Goal: Task Accomplishment & Management: Manage account settings

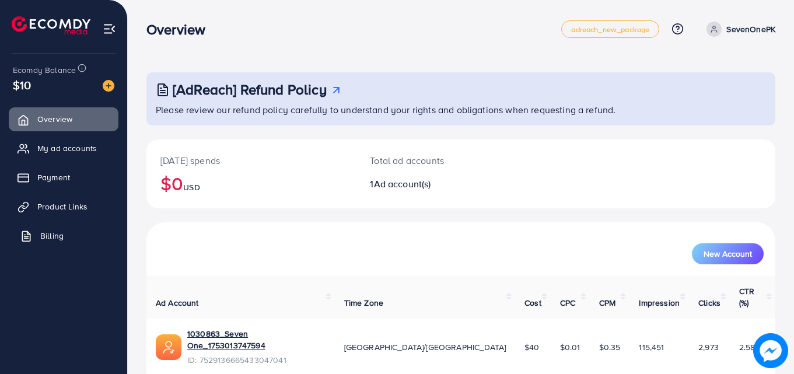
click at [57, 243] on link "Billing" at bounding box center [64, 235] width 110 height 23
click at [60, 234] on span "Billing" at bounding box center [51, 236] width 23 height 12
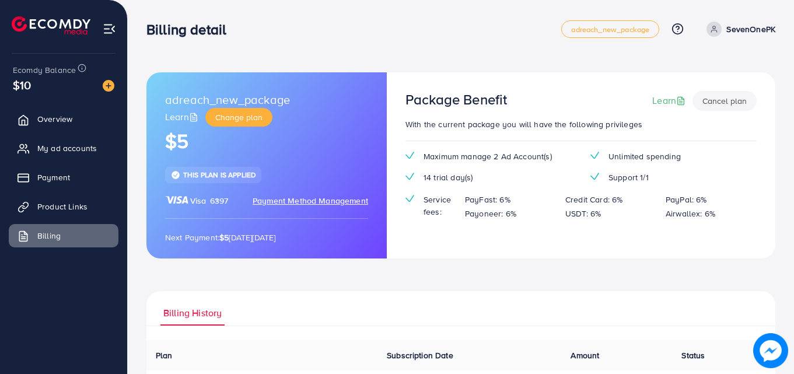
click at [723, 101] on button "Cancel plan" at bounding box center [724, 101] width 64 height 20
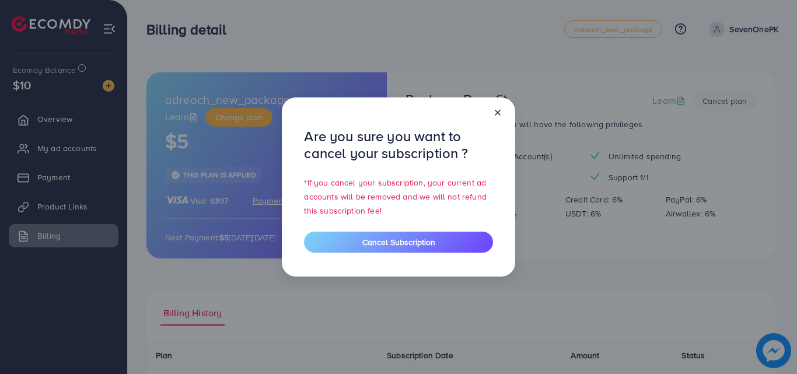
click at [498, 113] on icon at bounding box center [497, 112] width 9 height 9
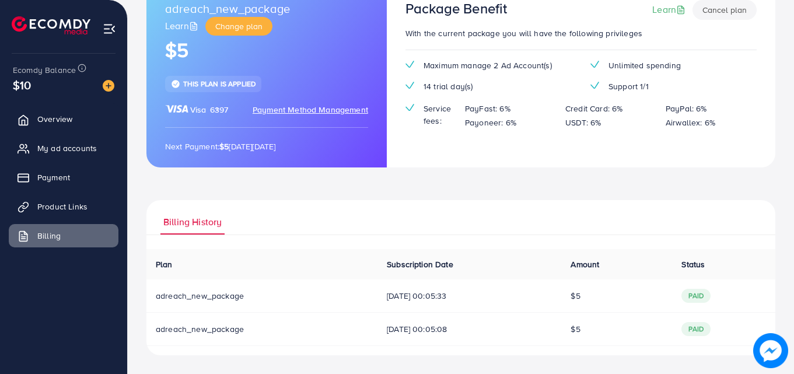
scroll to position [33, 0]
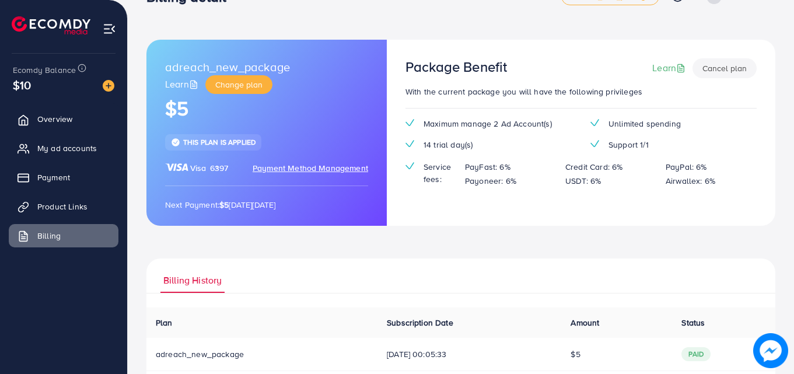
click at [293, 166] on span "Payment Method Management" at bounding box center [310, 168] width 115 height 12
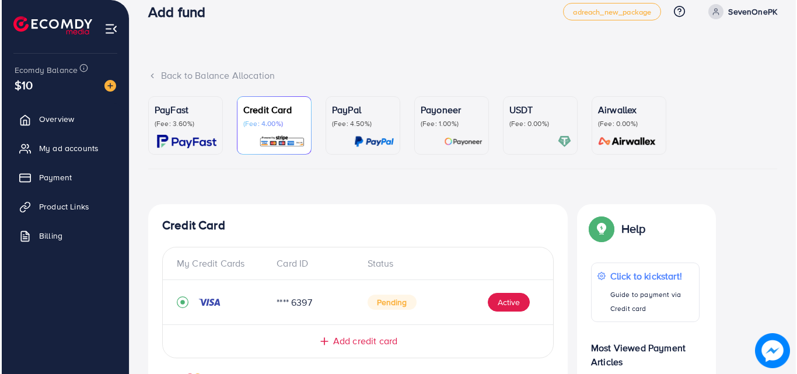
scroll to position [171, 0]
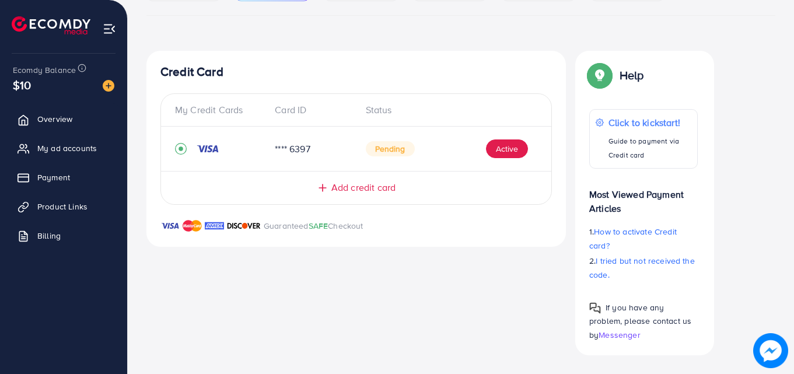
click at [401, 148] on span "Pending" at bounding box center [390, 148] width 49 height 15
click at [178, 149] on icon "record circle" at bounding box center [181, 149] width 12 height 12
click at [512, 148] on button "Active" at bounding box center [507, 148] width 42 height 19
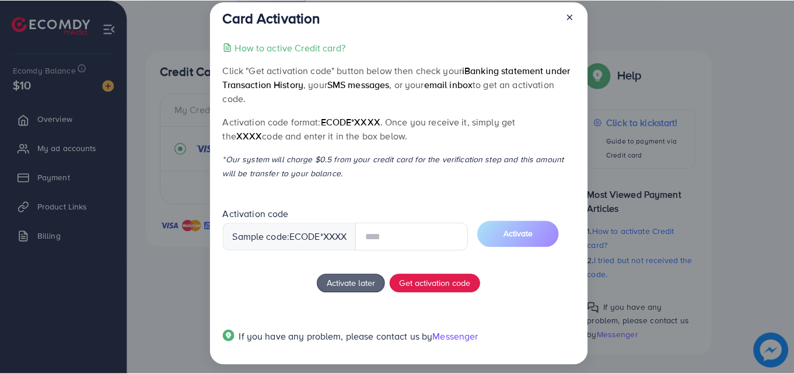
scroll to position [22, 0]
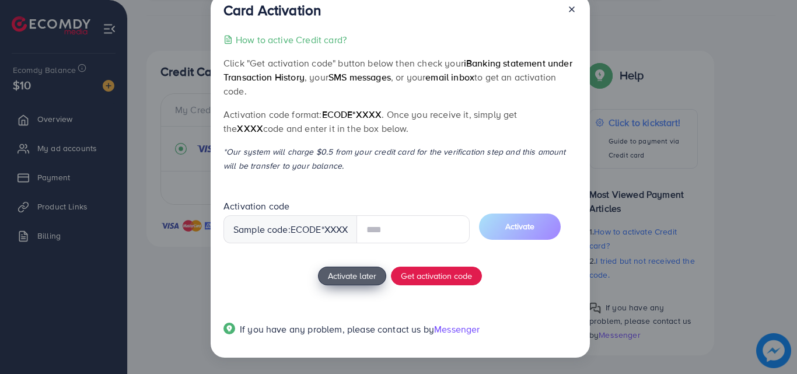
click at [358, 281] on button "Activate later" at bounding box center [352, 276] width 68 height 19
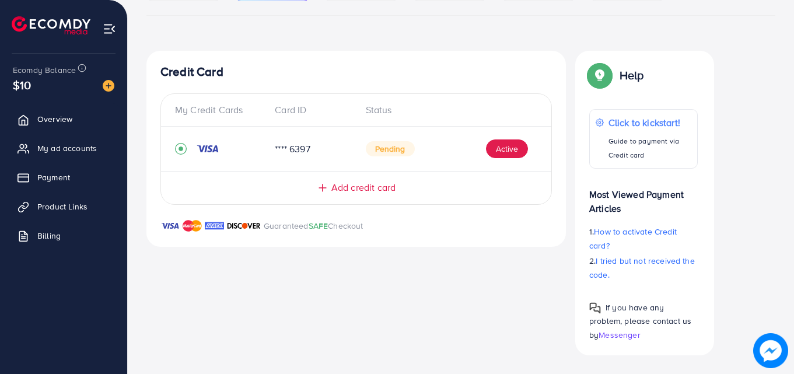
click at [176, 150] on icon "record circle" at bounding box center [181, 149] width 12 height 12
click at [180, 152] on icon "record circle" at bounding box center [181, 149] width 12 height 12
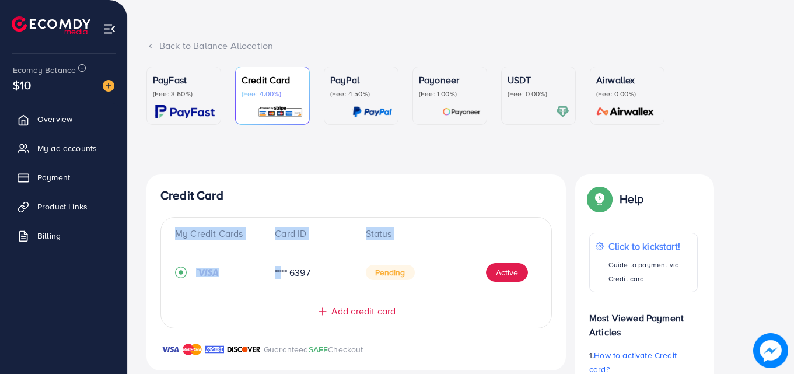
scroll to position [0, 0]
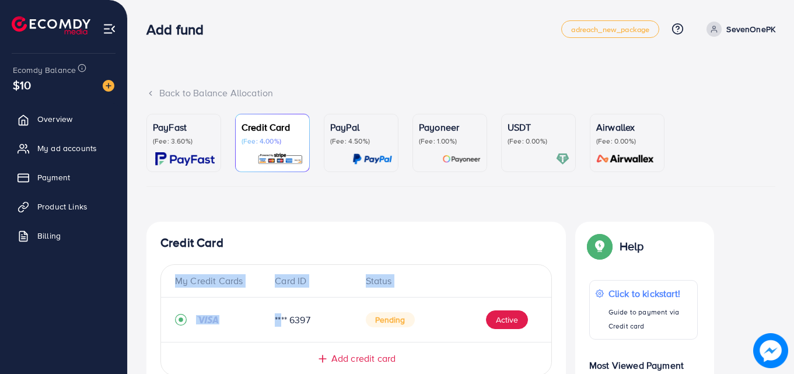
click at [212, 138] on p "(Fee: 3.60%)" at bounding box center [184, 140] width 62 height 9
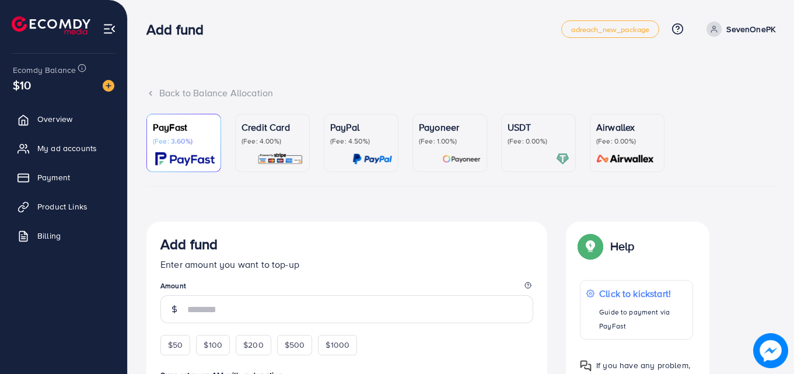
click at [266, 139] on p "(Fee: 4.00%)" at bounding box center [272, 140] width 62 height 9
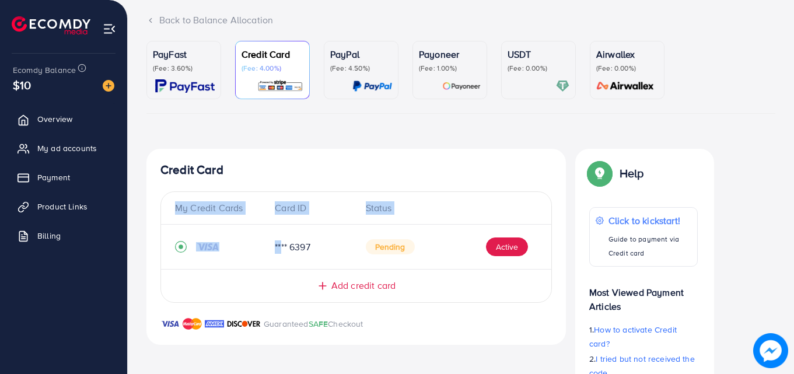
scroll to position [171, 0]
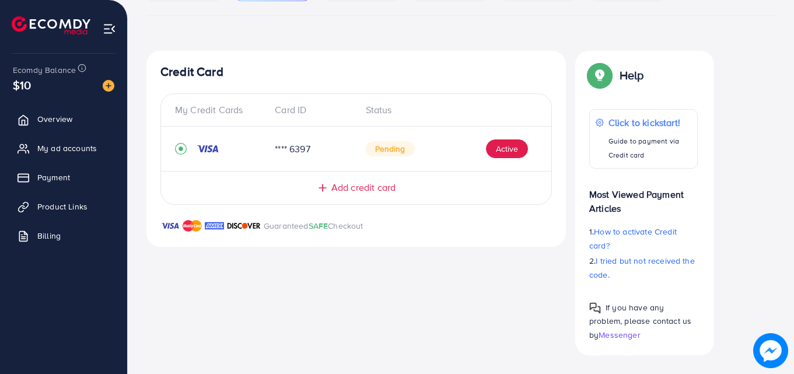
click at [324, 154] on div "**** 6397" at bounding box center [310, 148] width 90 height 13
click at [503, 150] on button "Active" at bounding box center [507, 148] width 42 height 19
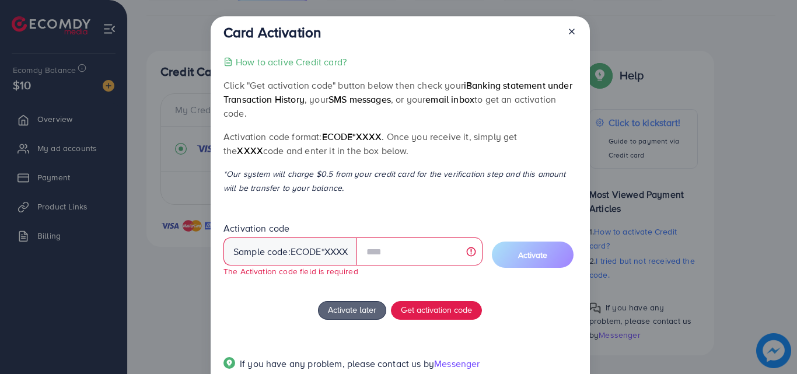
click at [571, 30] on line at bounding box center [571, 31] width 5 height 5
